Goal: Task Accomplishment & Management: Manage account settings

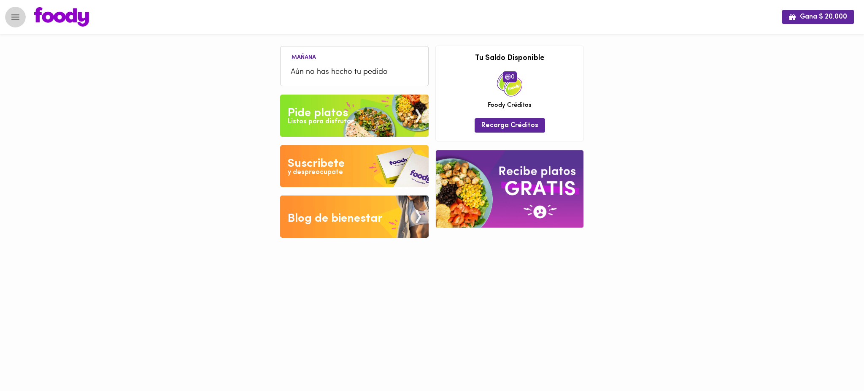
click at [17, 17] on icon "Menu" at bounding box center [15, 16] width 8 height 5
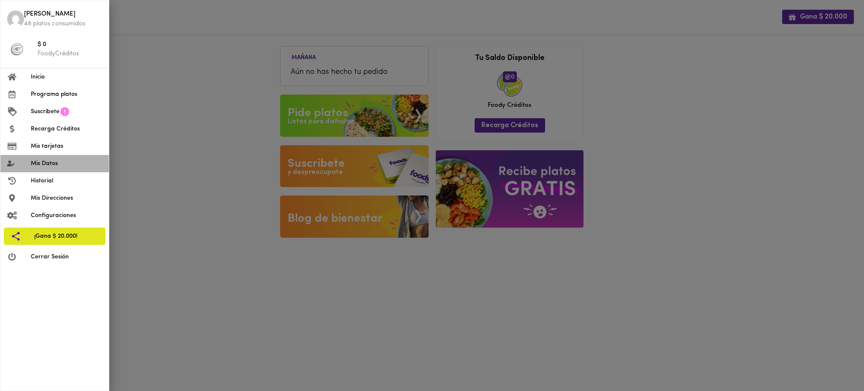
click at [59, 163] on span "Mis Datos" at bounding box center [66, 163] width 71 height 9
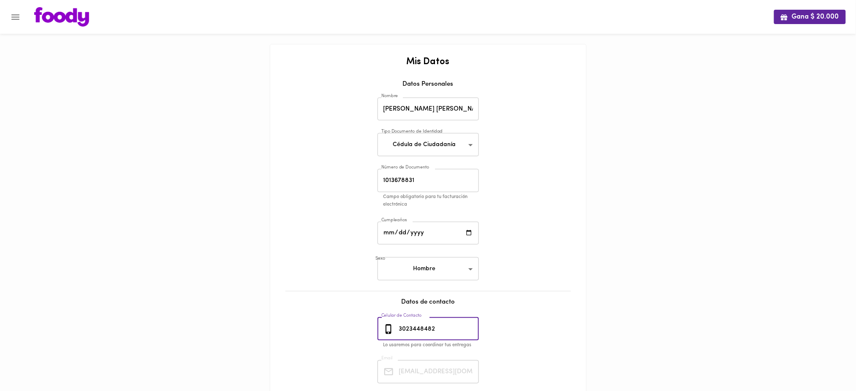
drag, startPoint x: 440, startPoint y: 328, endPoint x: 367, endPoint y: 327, distance: 73.4
click at [367, 327] on div "Mis Datos Datos Personales Nombre Miguel Ángel Agudelo Castañeda Nombre Tipo Do…" at bounding box center [428, 253] width 299 height 393
click at [15, 18] on icon "Menu" at bounding box center [15, 17] width 11 height 11
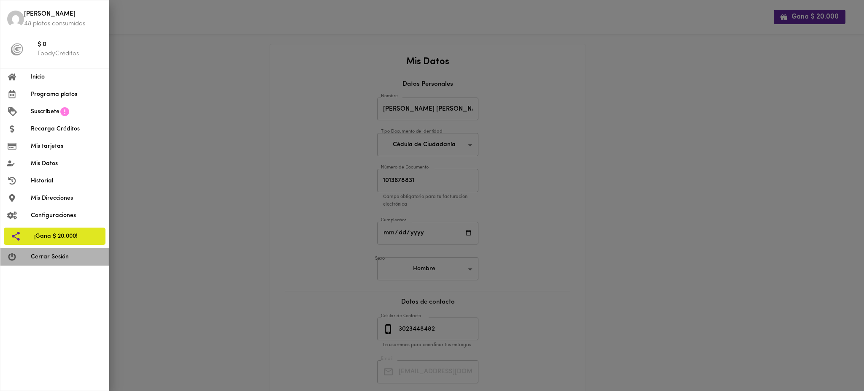
click at [51, 257] on span "Cerrar Sesión" at bounding box center [66, 256] width 71 height 9
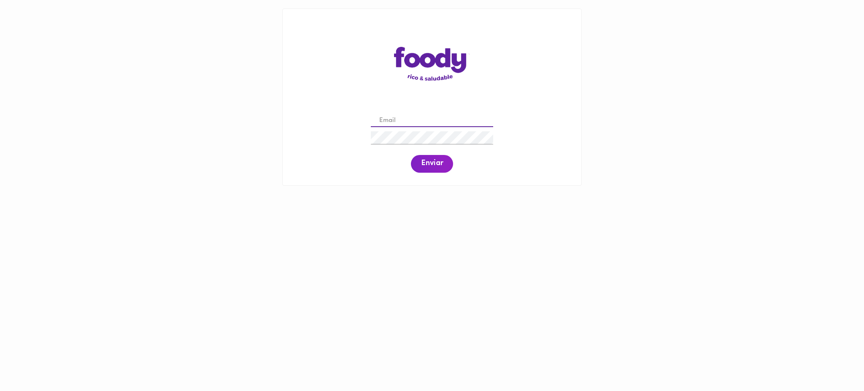
click at [427, 120] on input "email" at bounding box center [432, 120] width 122 height 13
paste input "[EMAIL_ADDRESS][DOMAIN_NAME]"
click at [436, 167] on span "Enviar" at bounding box center [432, 163] width 22 height 9
click at [340, 135] on div "[EMAIL_ADDRESS][DOMAIN_NAME] Enviar" at bounding box center [432, 142] width 282 height 65
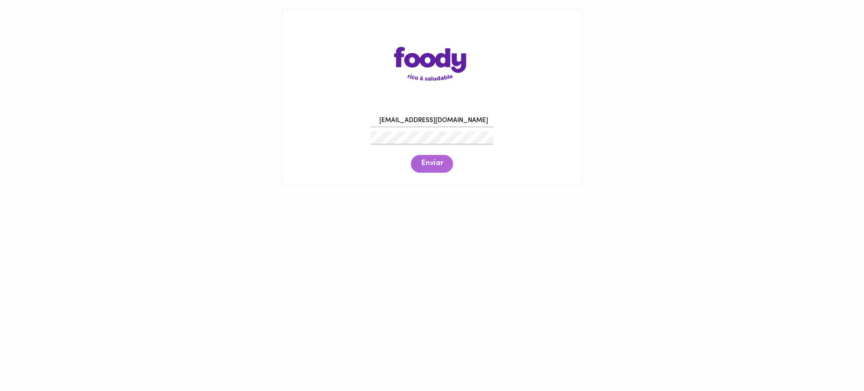
click at [440, 164] on span "Enviar" at bounding box center [432, 163] width 22 height 9
drag, startPoint x: 450, startPoint y: 120, endPoint x: 320, endPoint y: 124, distance: 130.1
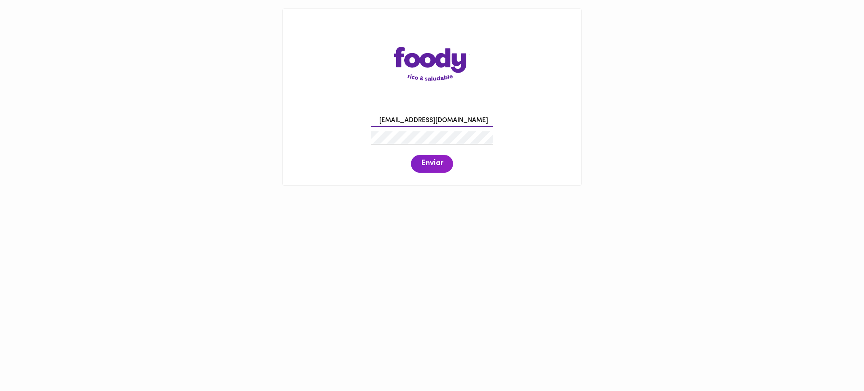
click at [320, 124] on div "[EMAIL_ADDRESS][DOMAIN_NAME] Enviar" at bounding box center [432, 142] width 282 height 65
paste input "oscarandresmarias"
click at [430, 167] on span "Enviar" at bounding box center [432, 163] width 22 height 9
click at [336, 137] on div "[EMAIL_ADDRESS][DOMAIN_NAME] Enviar" at bounding box center [432, 142] width 282 height 65
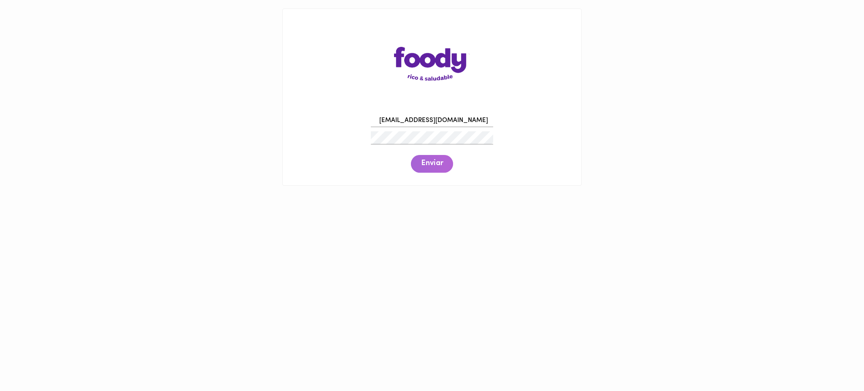
click at [422, 165] on span "Enviar" at bounding box center [432, 163] width 22 height 9
drag, startPoint x: 486, startPoint y: 119, endPoint x: 353, endPoint y: 124, distance: 133.5
click at [353, 124] on div "[EMAIL_ADDRESS][DOMAIN_NAME] Enviar" at bounding box center [432, 142] width 282 height 65
paste input "santiagodom8@hot"
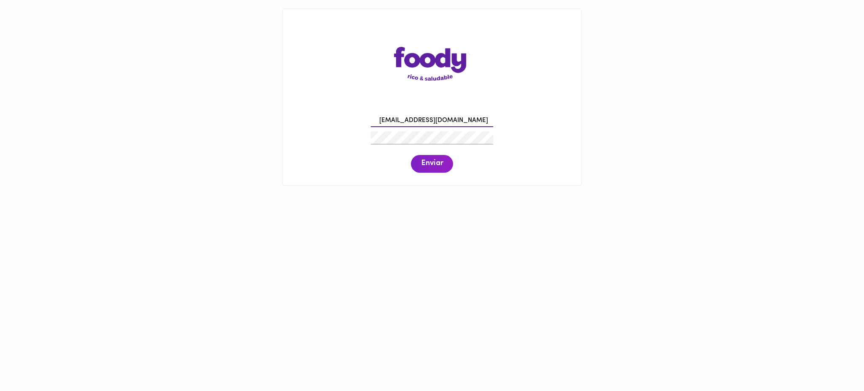
type input "[EMAIL_ADDRESS][DOMAIN_NAME]"
click at [433, 167] on span "Enviar" at bounding box center [432, 163] width 22 height 9
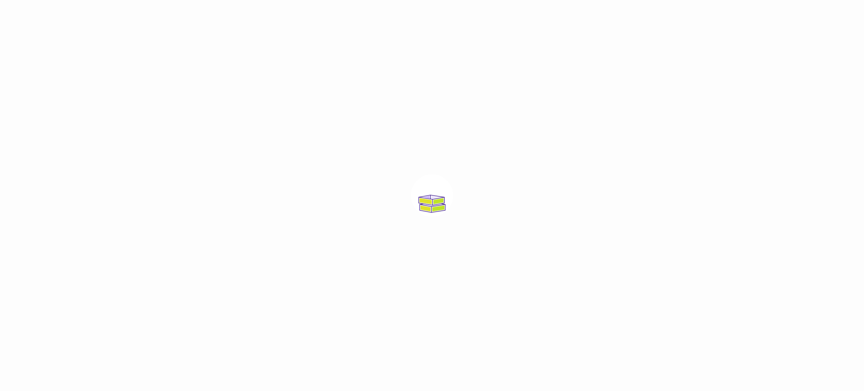
click at [433, 167] on div at bounding box center [432, 195] width 864 height 391
